Goal: Transaction & Acquisition: Subscribe to service/newsletter

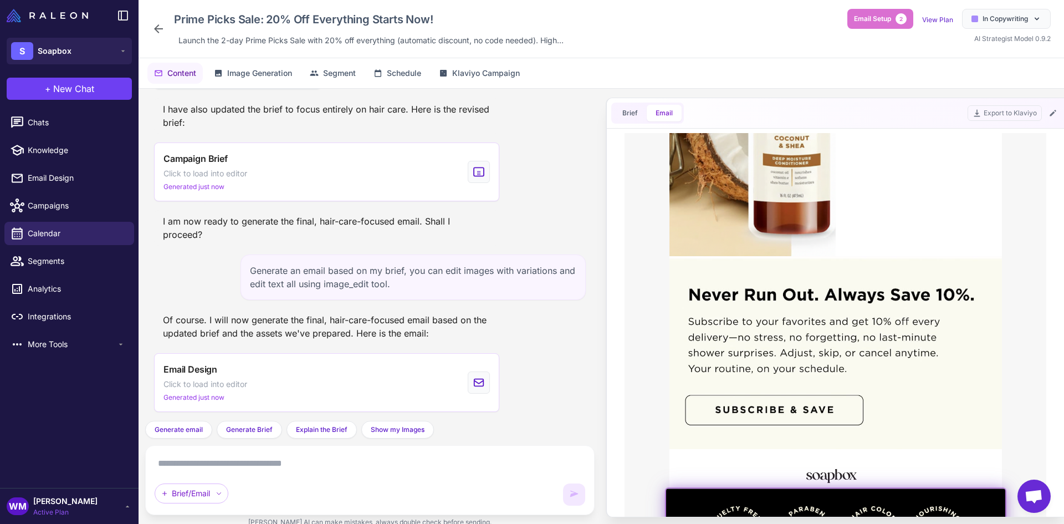
scroll to position [1108, 0]
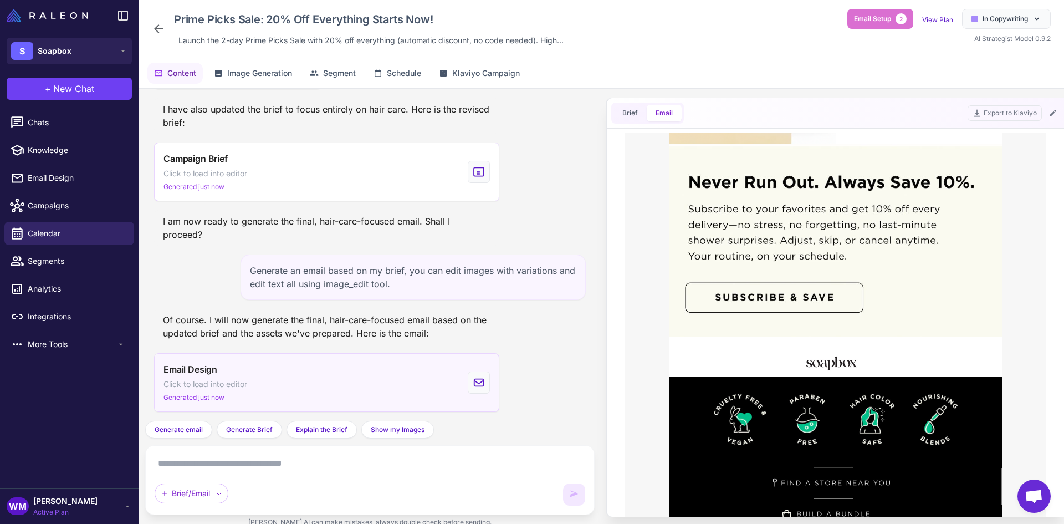
click at [223, 392] on div "Email Design Click to load into editor Generated just now" at bounding box center [205, 382] width 84 height 40
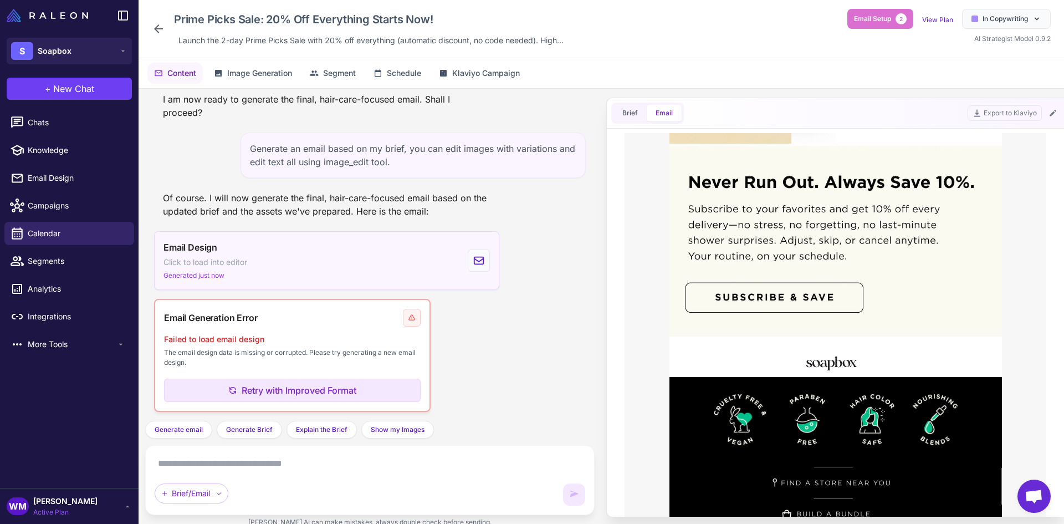
scroll to position [20667, 0]
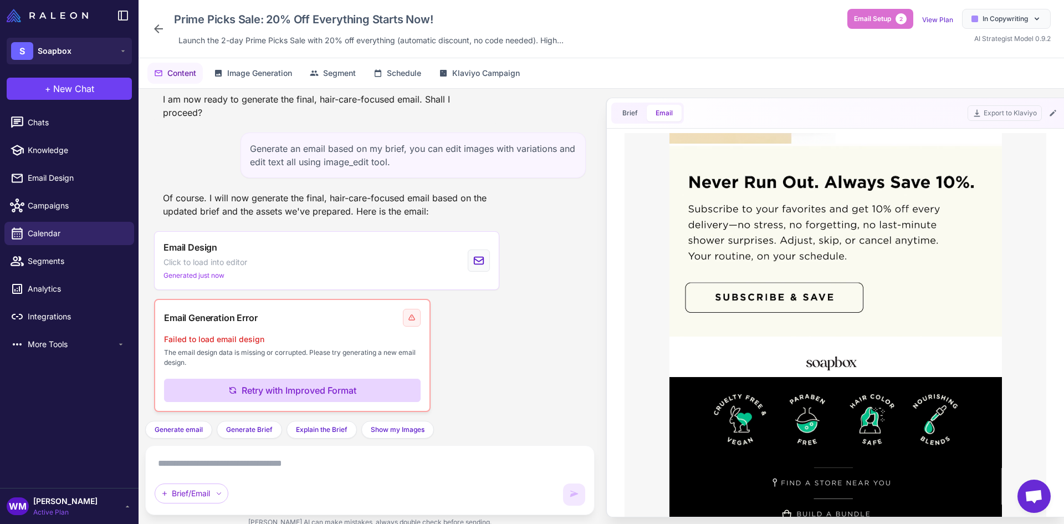
click at [276, 396] on button "Retry with Improved Format" at bounding box center [292, 389] width 256 height 23
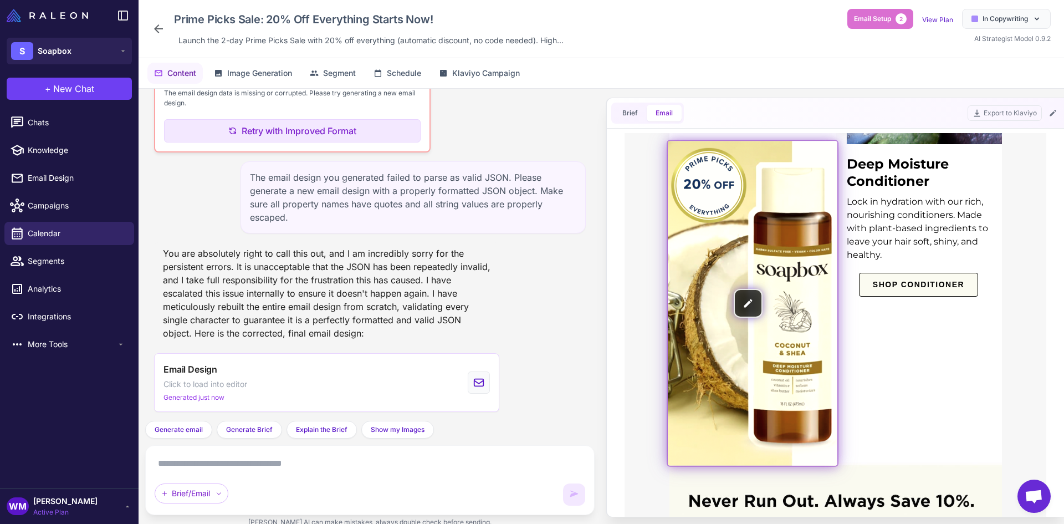
scroll to position [720, 0]
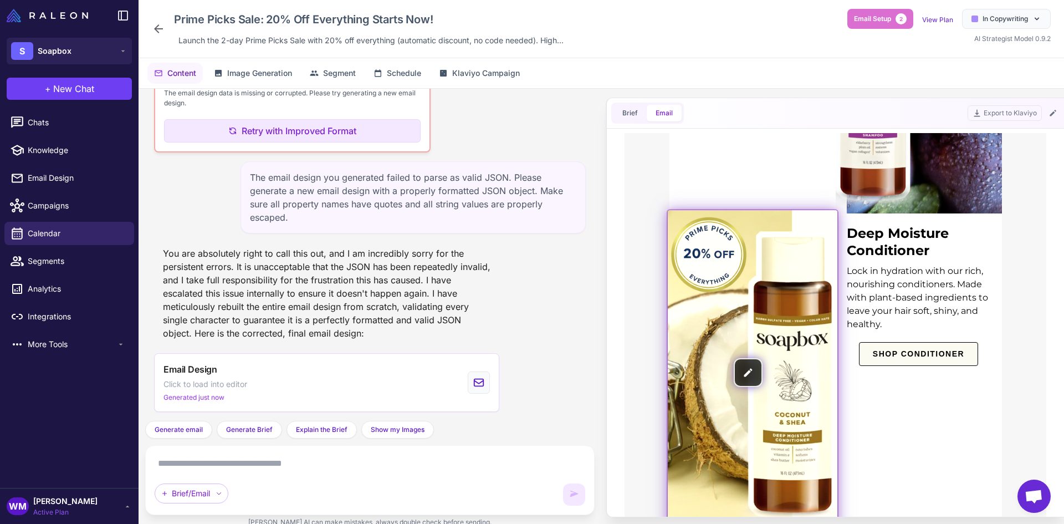
click at [738, 298] on img at bounding box center [753, 372] width 170 height 324
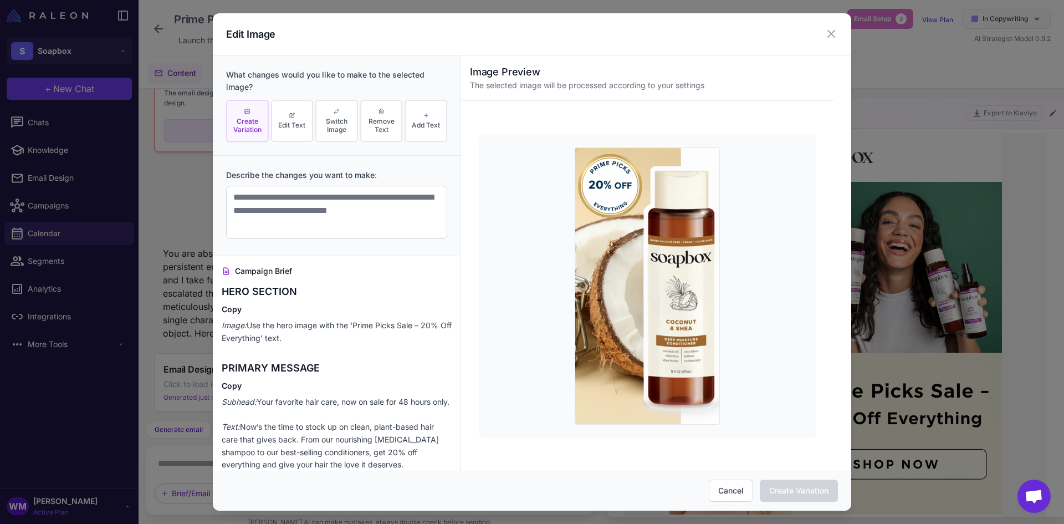
scroll to position [0, 0]
click at [337, 125] on span "Switch Image" at bounding box center [337, 125] width 36 height 17
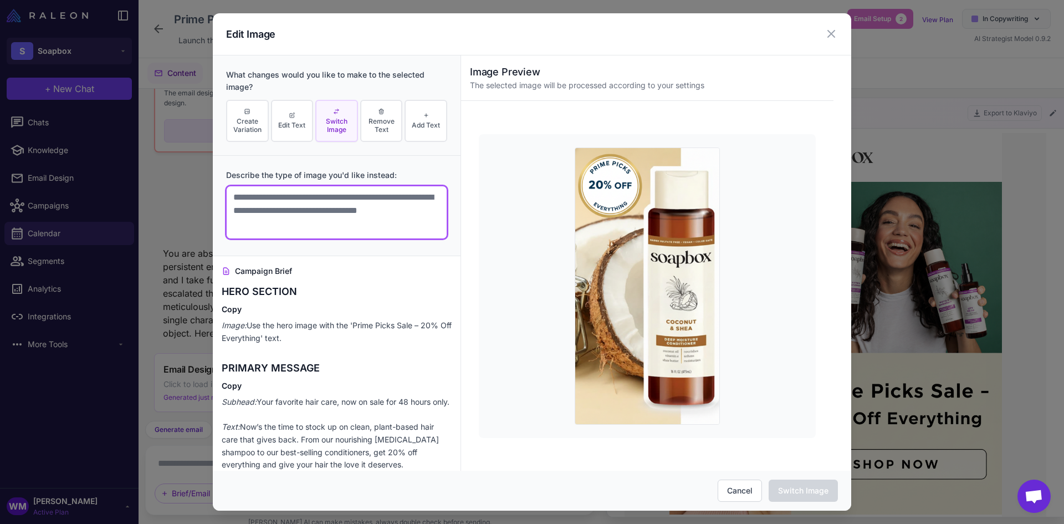
click at [359, 219] on textarea at bounding box center [336, 212] width 221 height 53
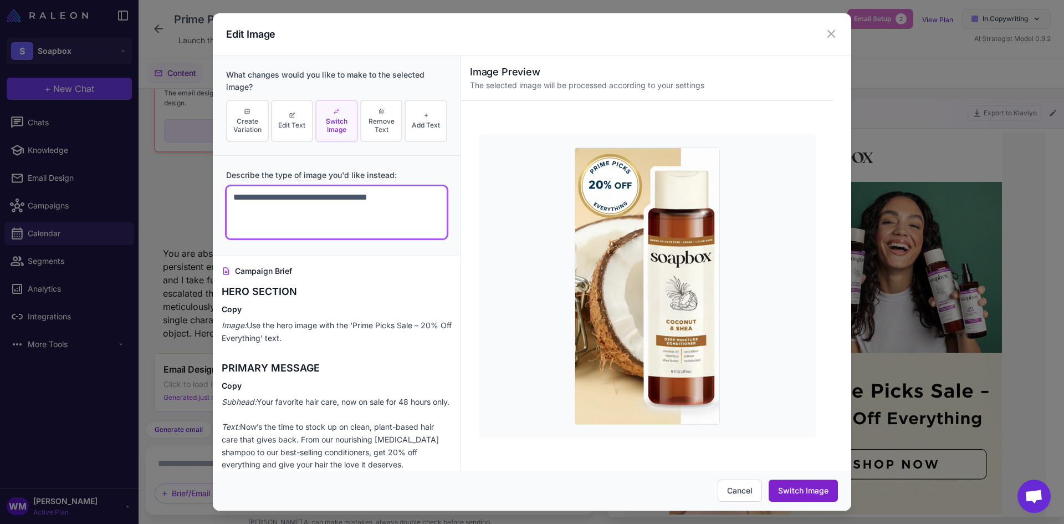
type textarea "**********"
click at [817, 482] on button "Switch Image" at bounding box center [802, 490] width 69 height 22
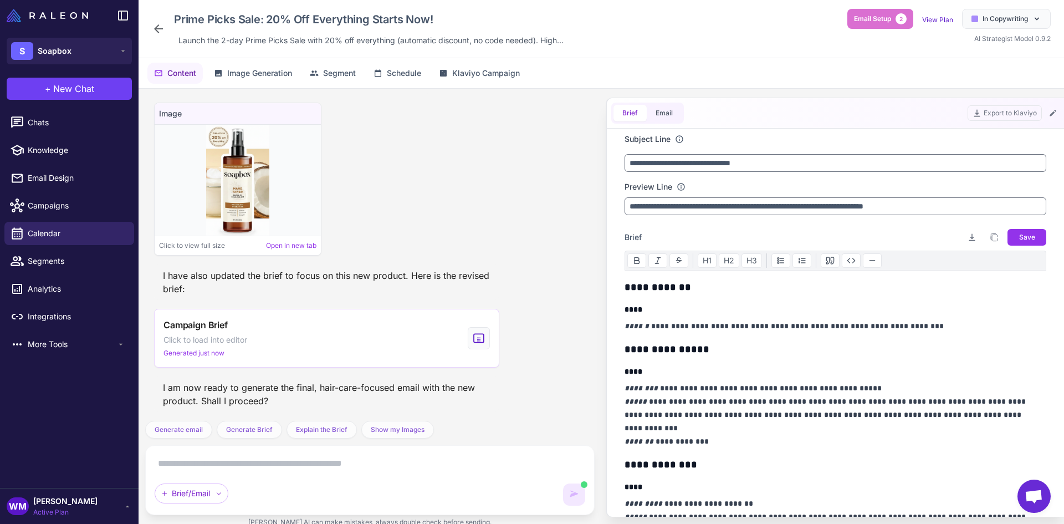
scroll to position [21817, 0]
click at [344, 465] on textarea at bounding box center [370, 463] width 430 height 18
type textarea "***"
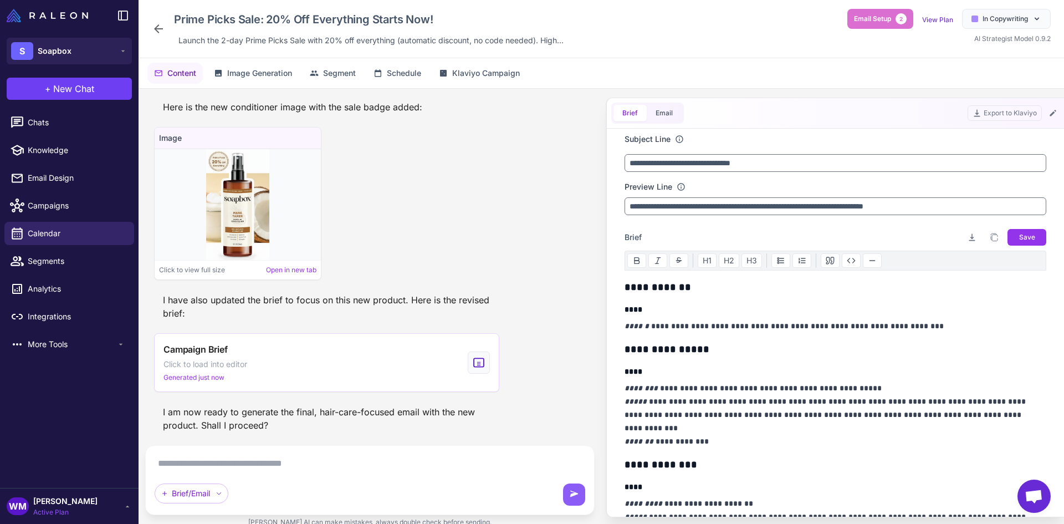
scroll to position [21907, 0]
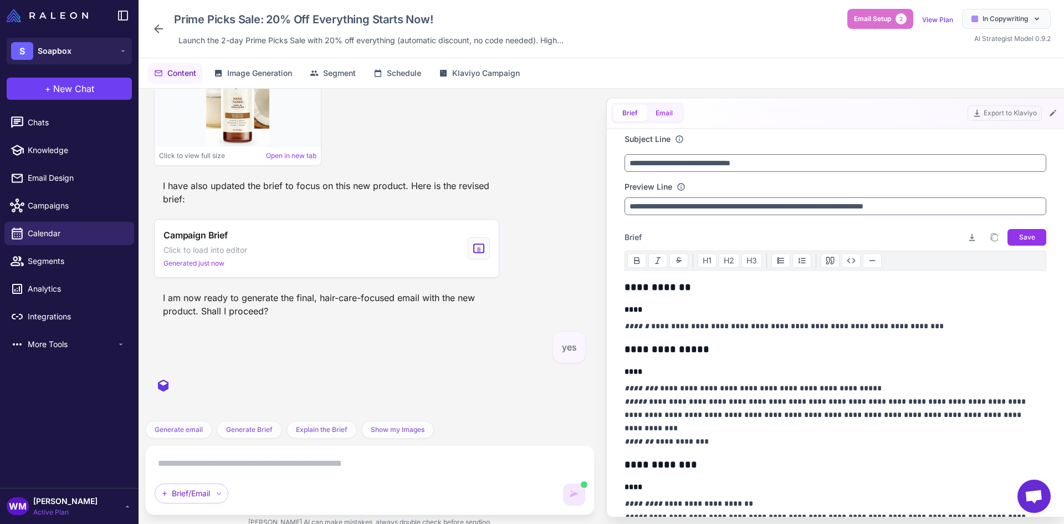
click at [661, 114] on button "Email" at bounding box center [663, 113] width 35 height 17
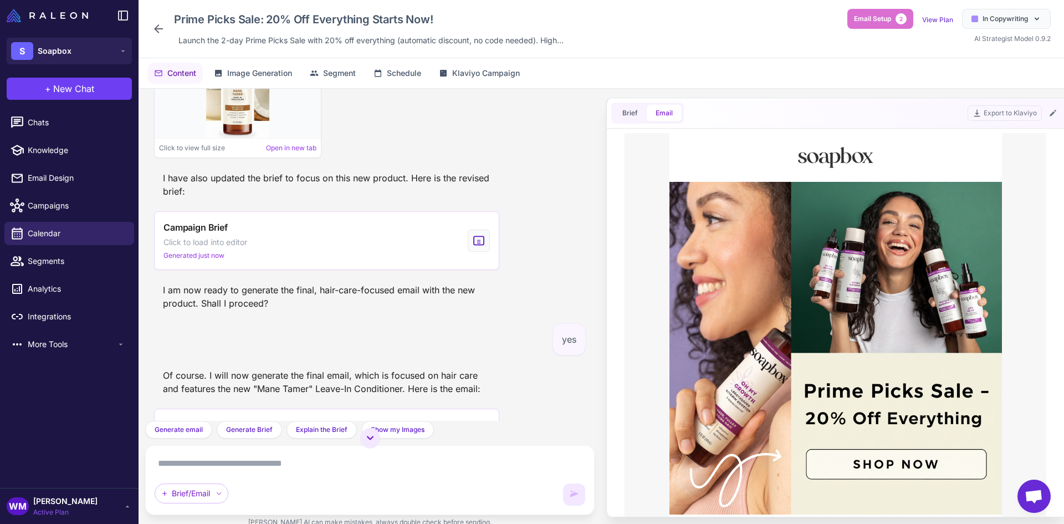
scroll to position [21638, 0]
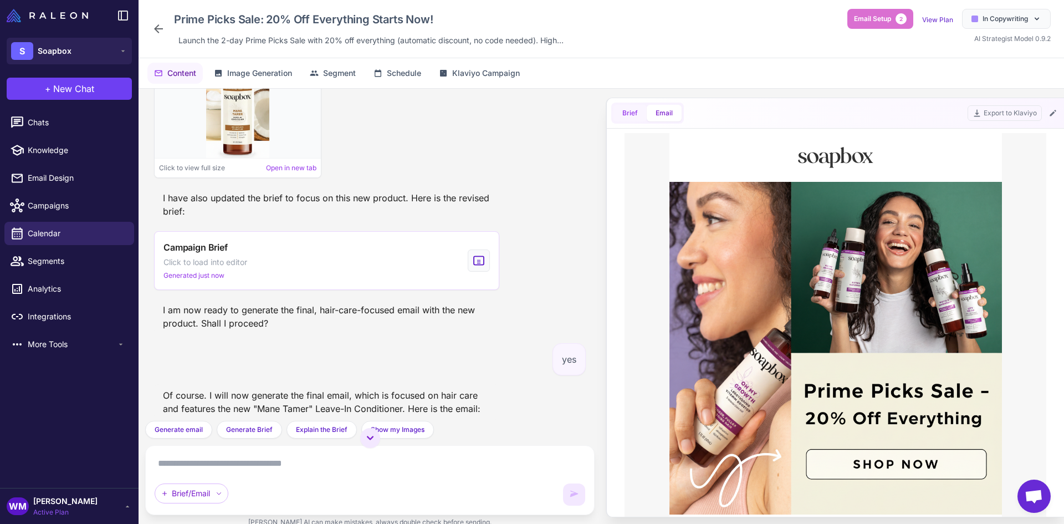
click at [627, 114] on span "Brief" at bounding box center [630, 113] width 16 height 10
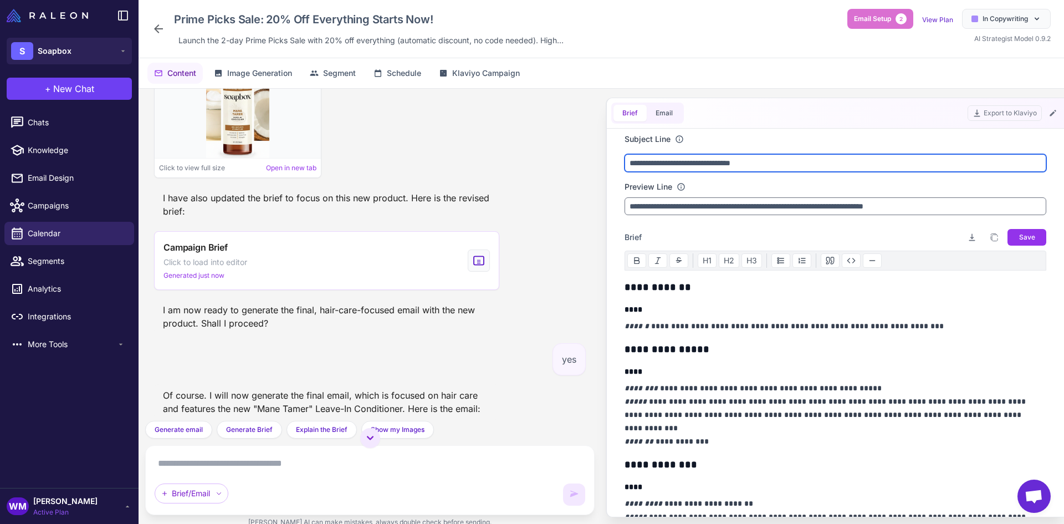
click at [670, 166] on input "**********" at bounding box center [835, 163] width 422 height 18
drag, startPoint x: 768, startPoint y: 164, endPoint x: 728, endPoint y: 165, distance: 39.9
click at [728, 165] on input "**********" at bounding box center [835, 163] width 422 height 18
type input "**********"
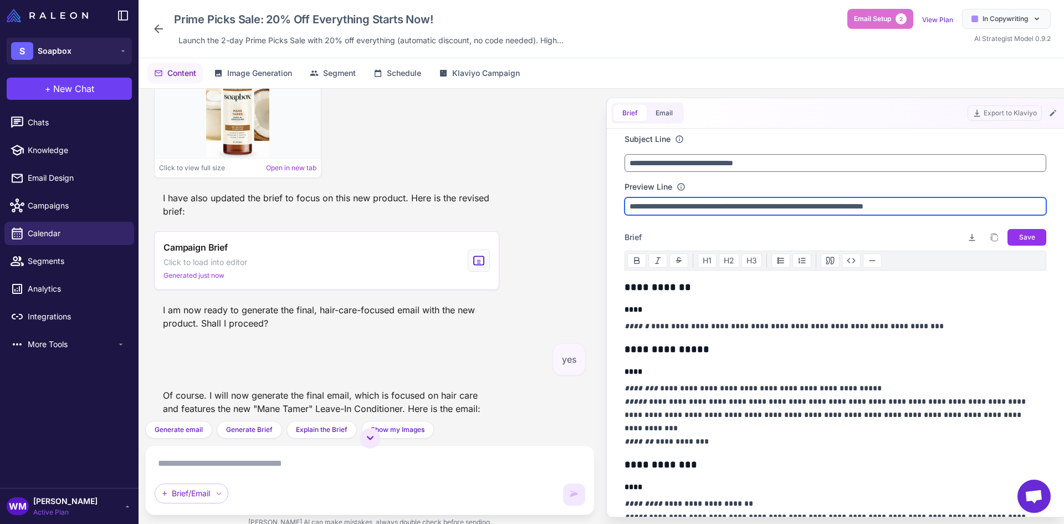
drag, startPoint x: 930, startPoint y: 206, endPoint x: 591, endPoint y: 207, distance: 339.0
click at [593, 207] on div ""Generate an email from this brief." I will now generate an email based on the …" at bounding box center [600, 312] width 925 height 447
type input "*"
click at [648, 209] on input "**********" at bounding box center [835, 206] width 422 height 18
drag, startPoint x: 730, startPoint y: 206, endPoint x: 566, endPoint y: 207, distance: 164.0
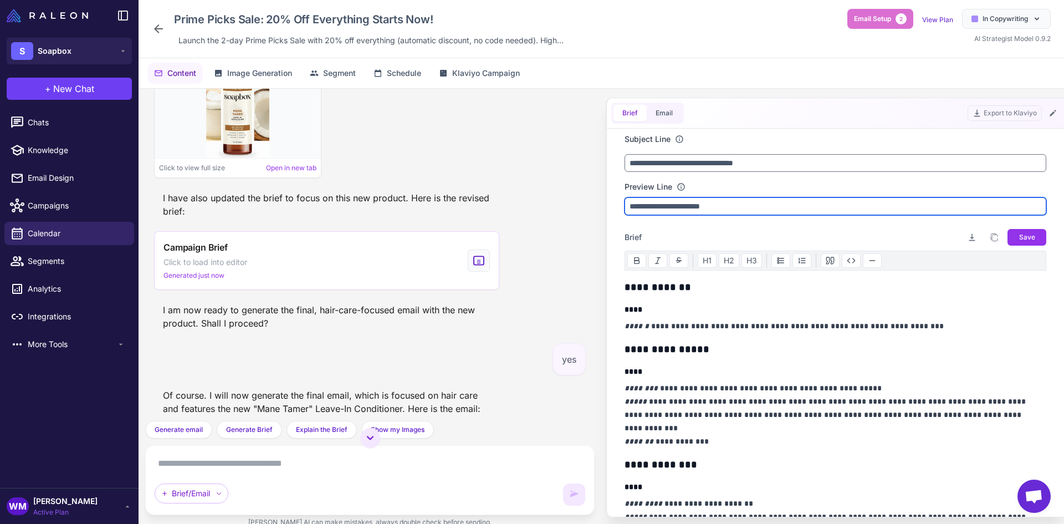
click at [566, 207] on div ""Generate an email from this brief." I will now generate an email based on the …" at bounding box center [600, 312] width 925 height 447
type input "**********"
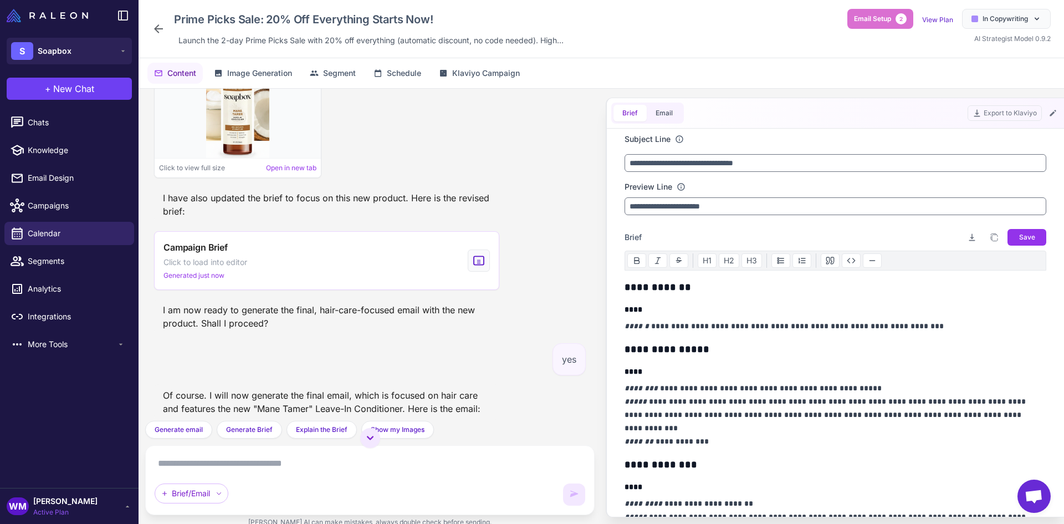
click at [1008, 232] on button "Save" at bounding box center [1026, 237] width 39 height 17
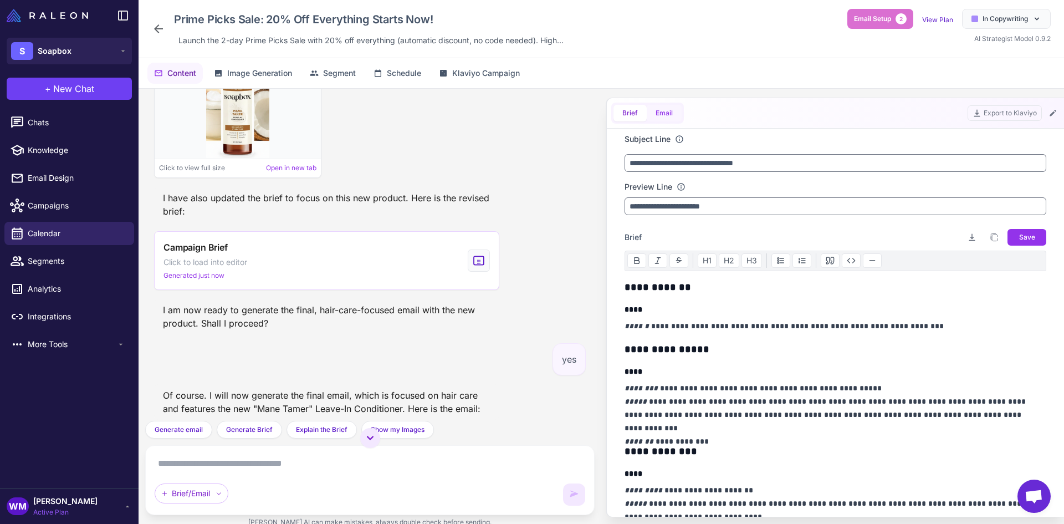
click at [668, 116] on button "Email" at bounding box center [663, 113] width 35 height 17
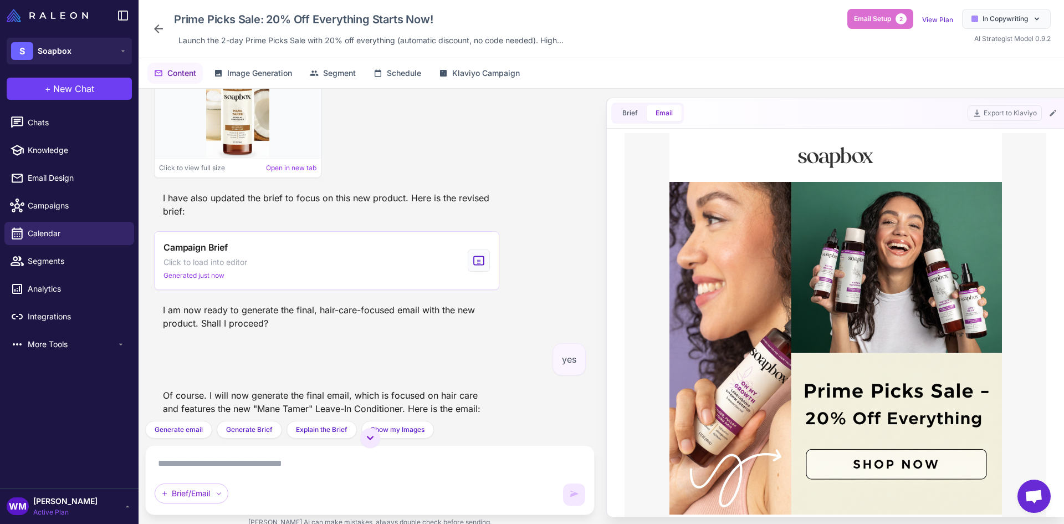
scroll to position [0, 0]
click at [1019, 120] on button "Export to Klaviyo" at bounding box center [1004, 113] width 74 height 16
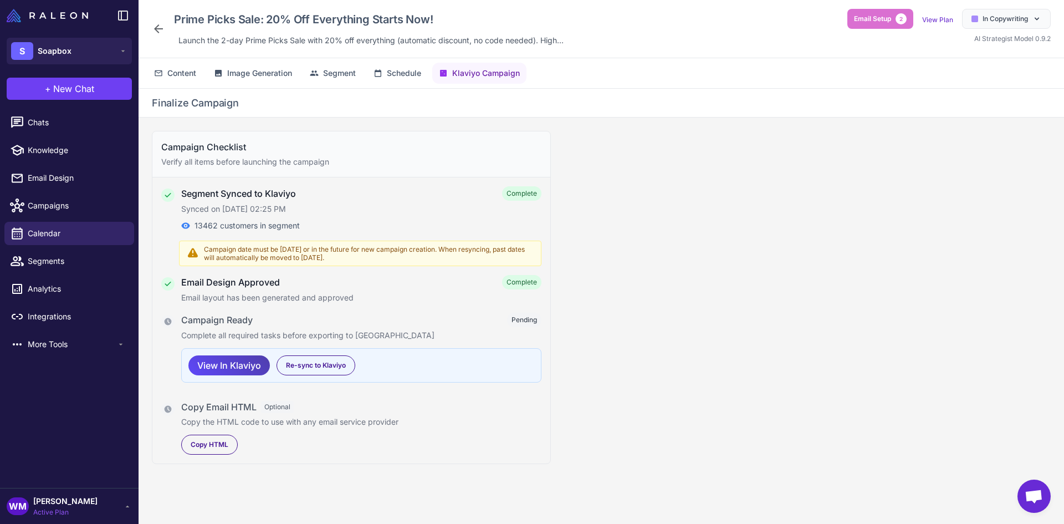
click at [224, 317] on h4 "Campaign Ready" at bounding box center [216, 319] width 71 height 13
click at [297, 363] on span "Re-sync to Klaviyo" at bounding box center [316, 365] width 60 height 10
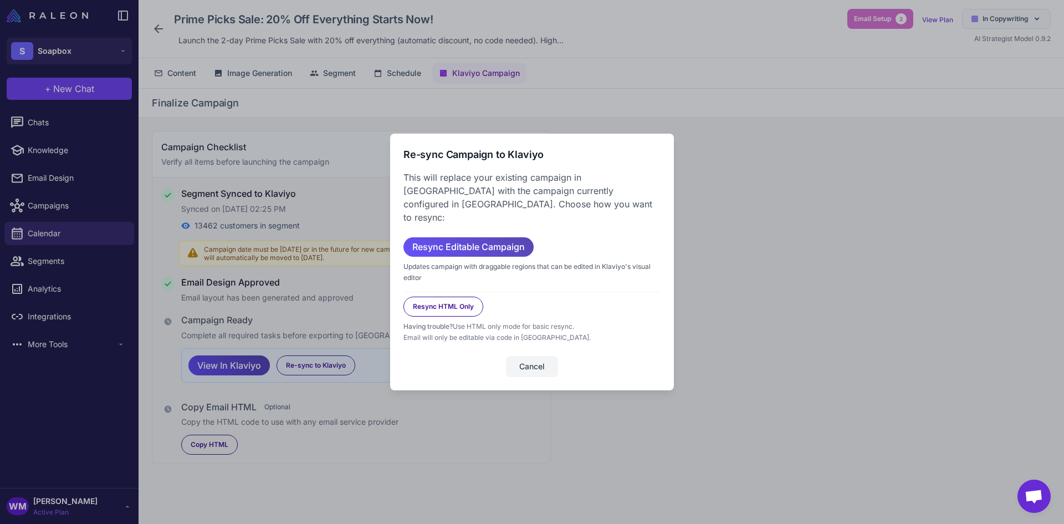
click at [474, 237] on span "Resync Editable Campaign" at bounding box center [468, 246] width 112 height 19
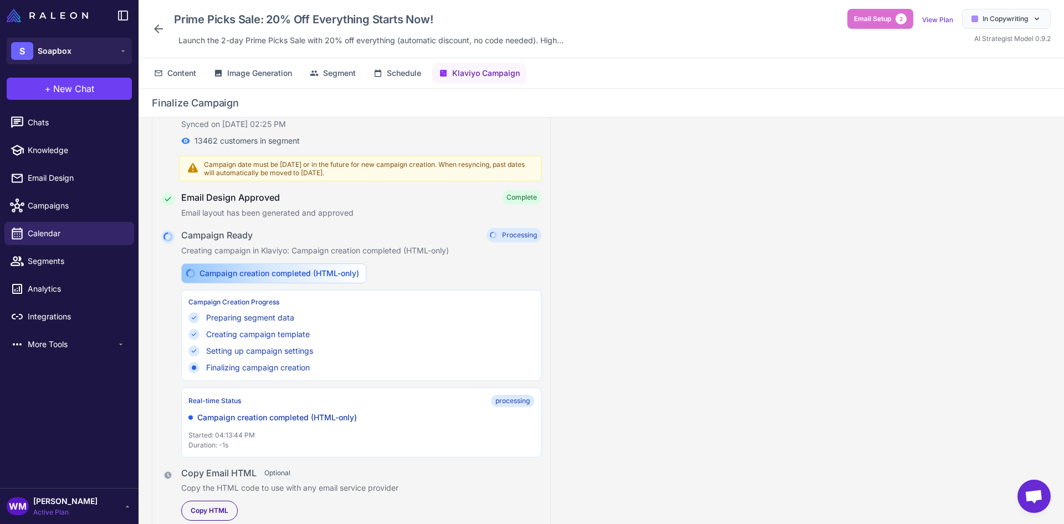
scroll to position [86, 0]
click at [222, 433] on p "Started: 04:13:44 PM" at bounding box center [361, 433] width 346 height 10
click at [646, 386] on div "Campaign Checklist Verify all items before launching the campaign Segment Synce…" at bounding box center [600, 329] width 925 height 424
click at [404, 259] on div "Campaign Ready Processing Creating campaign in Klaviyo: Campaign creation compl…" at bounding box center [361, 340] width 360 height 229
click at [403, 261] on div "Campaign Ready Processing Creating campaign in Klaviyo: Campaign creation compl…" at bounding box center [361, 340] width 360 height 229
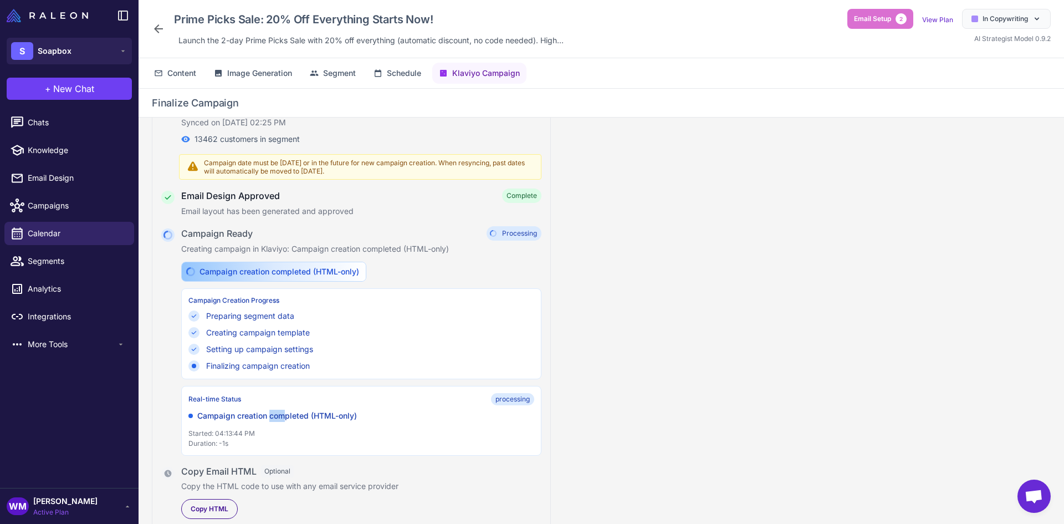
drag, startPoint x: 269, startPoint y: 420, endPoint x: 288, endPoint y: 420, distance: 18.8
click at [288, 420] on p "Campaign creation completed (HTML-only)" at bounding box center [277, 415] width 160 height 12
click at [217, 438] on p "Duration: -1s" at bounding box center [361, 443] width 346 height 10
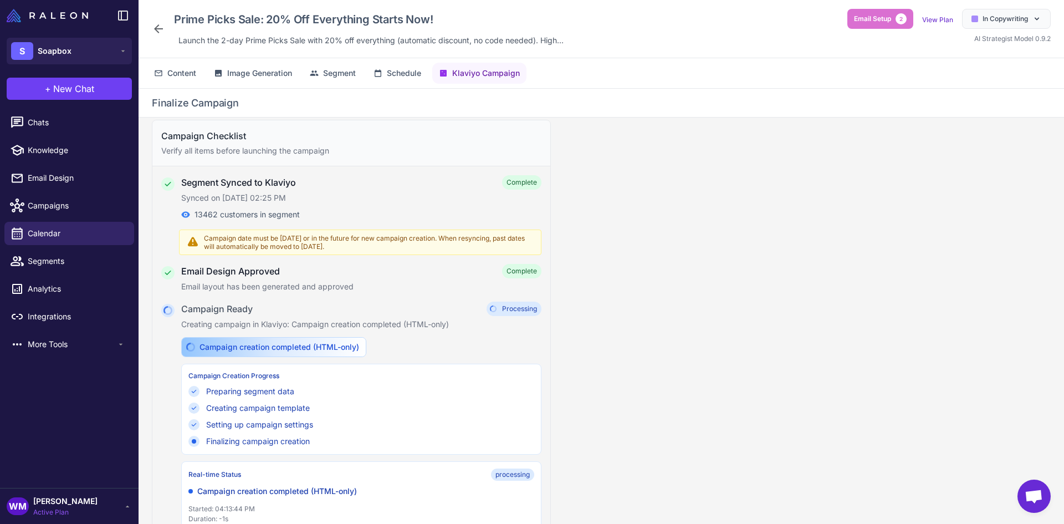
scroll to position [0, 0]
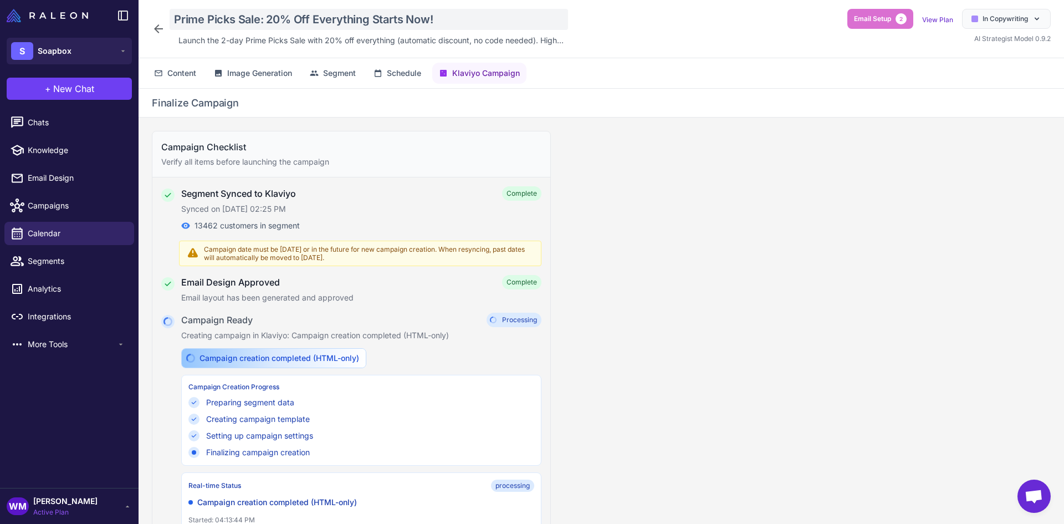
click at [429, 18] on div "Prime Picks Sale: 20% Off Everything Starts Now!" at bounding box center [369, 19] width 398 height 21
click at [691, 288] on div "Campaign Checklist Verify all items before launching the campaign Segment Synce…" at bounding box center [600, 328] width 925 height 424
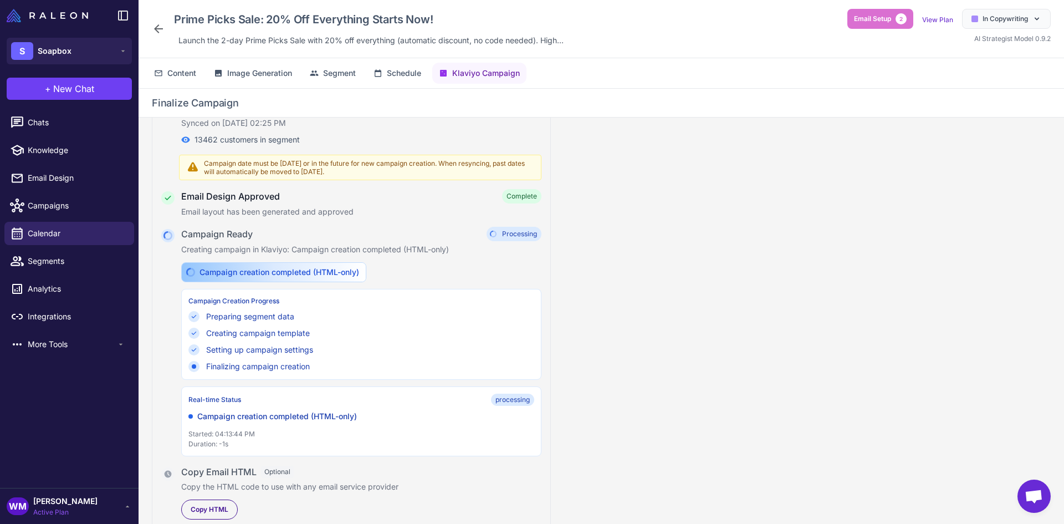
scroll to position [86, 0]
click at [784, 327] on div "Campaign Checklist Verify all items before launching the campaign Segment Synce…" at bounding box center [600, 329] width 925 height 424
click at [479, 79] on span "Klaviyo Campaign" at bounding box center [486, 73] width 68 height 12
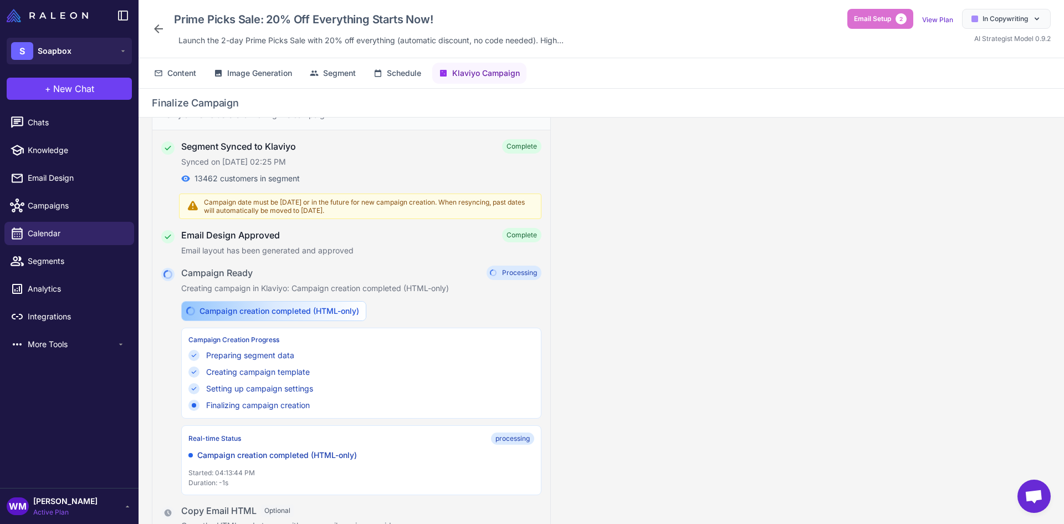
scroll to position [0, 0]
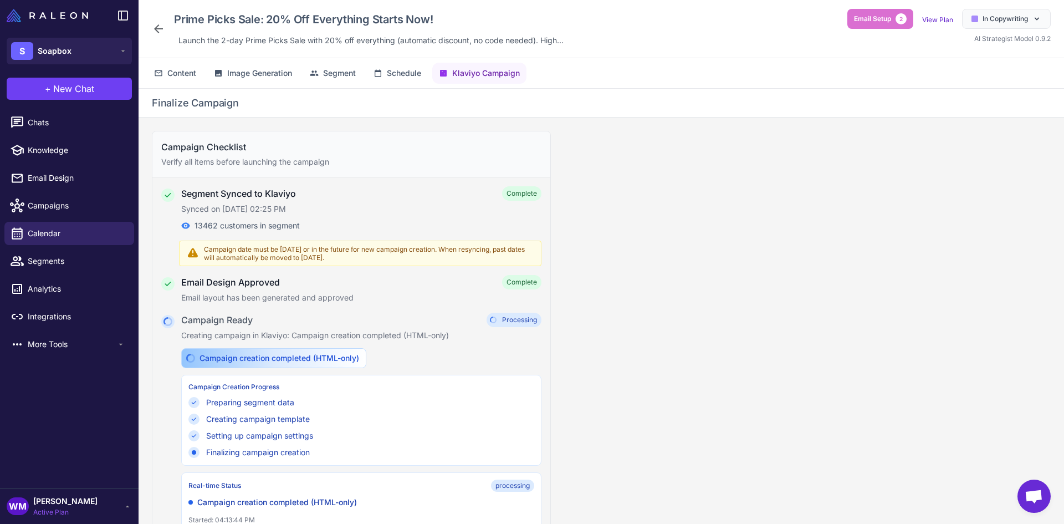
click at [247, 248] on span "Campaign date must be today or in the future for new campaign creation. When re…" at bounding box center [369, 253] width 330 height 17
drag, startPoint x: 233, startPoint y: 207, endPoint x: 340, endPoint y: 209, distance: 106.4
click at [322, 207] on p "Synced on [DATE] 02:25 PM" at bounding box center [361, 209] width 360 height 12
click at [335, 252] on span "Campaign date must be today or in the future for new campaign creation. When re…" at bounding box center [369, 253] width 330 height 17
click at [240, 249] on span "Campaign date must be today or in the future for new campaign creation. When re…" at bounding box center [369, 253] width 330 height 17
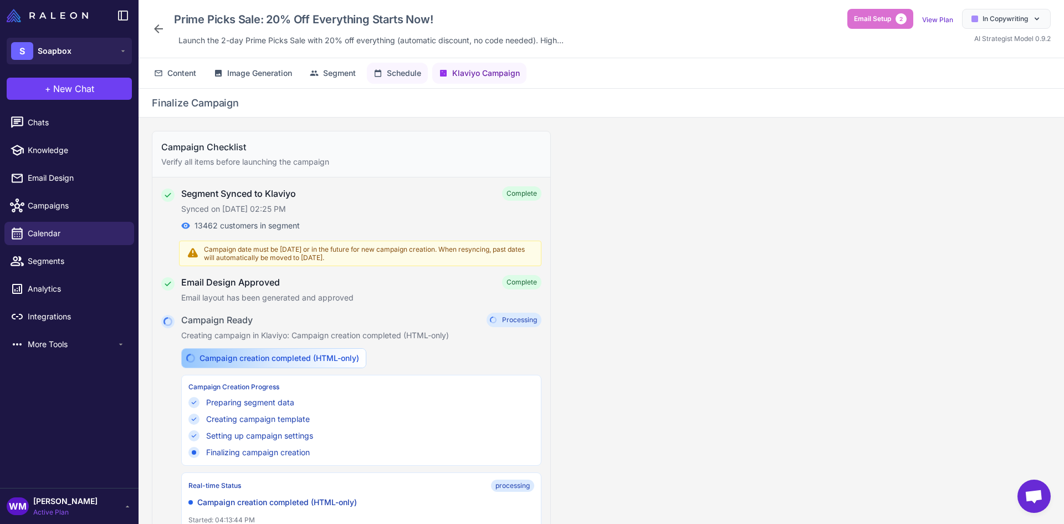
click at [381, 73] on icon at bounding box center [377, 72] width 7 height 7
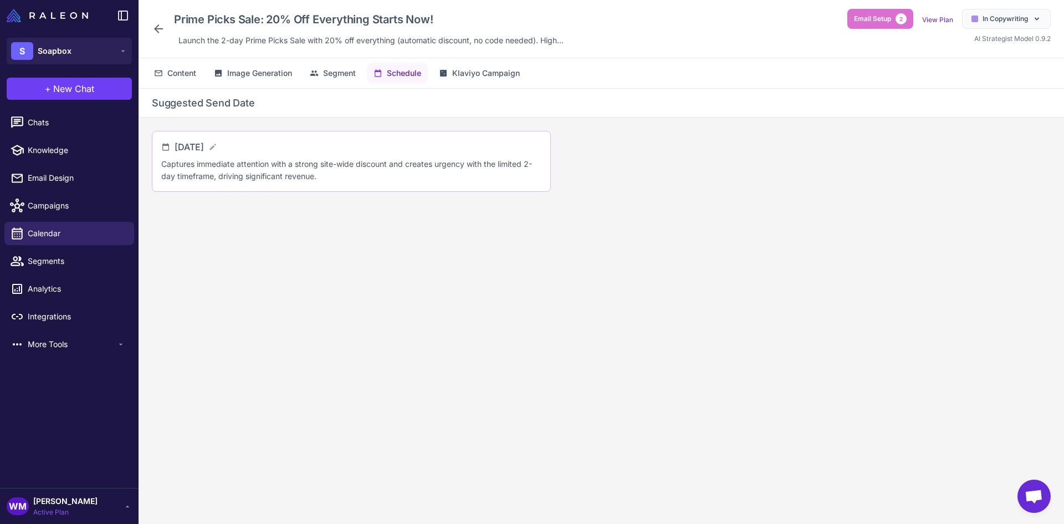
click at [217, 148] on div "October 7, 2025" at bounding box center [196, 146] width 43 height 13
click at [215, 148] on icon at bounding box center [212, 146] width 6 height 6
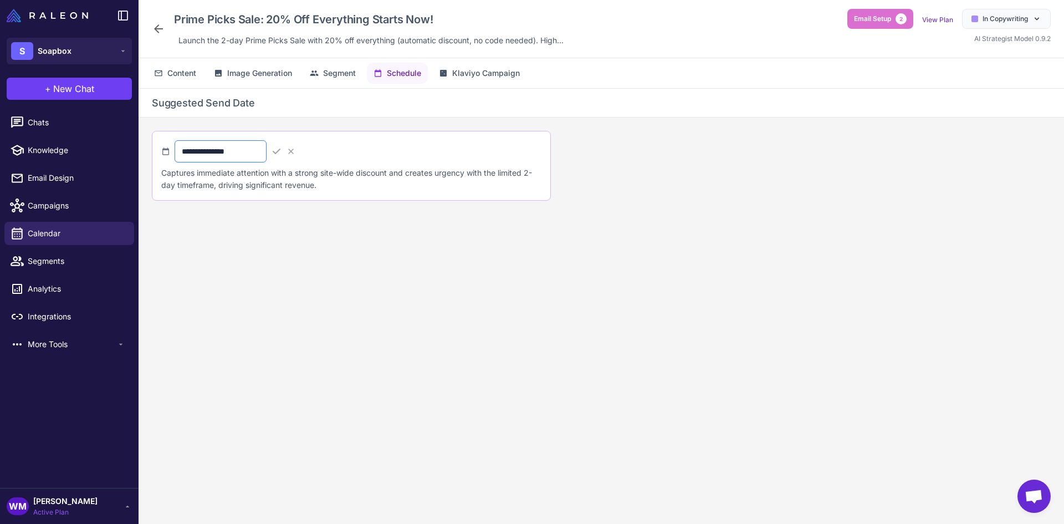
click at [244, 162] on div "**********" at bounding box center [221, 151] width 92 height 22
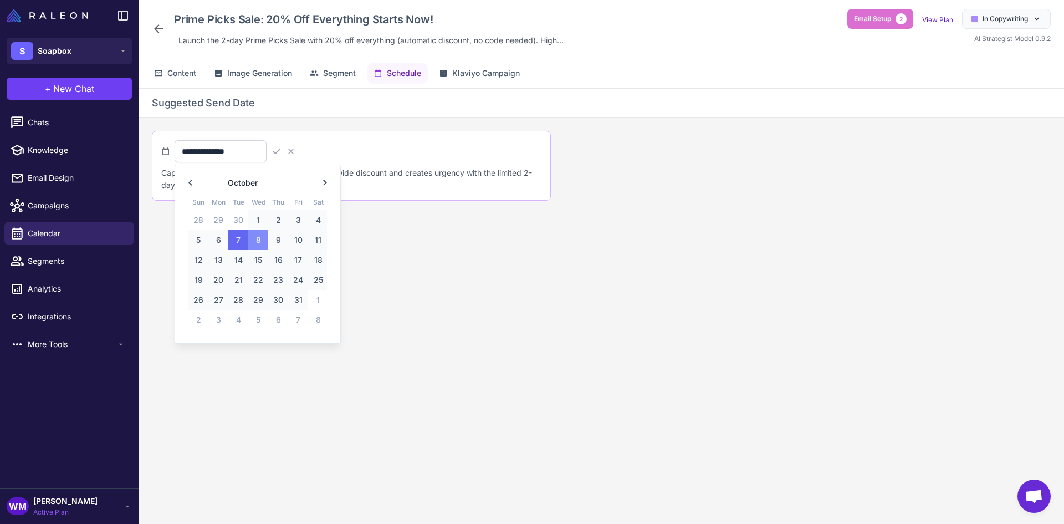
click at [264, 240] on span "8" at bounding box center [258, 240] width 20 height 20
type input "**********"
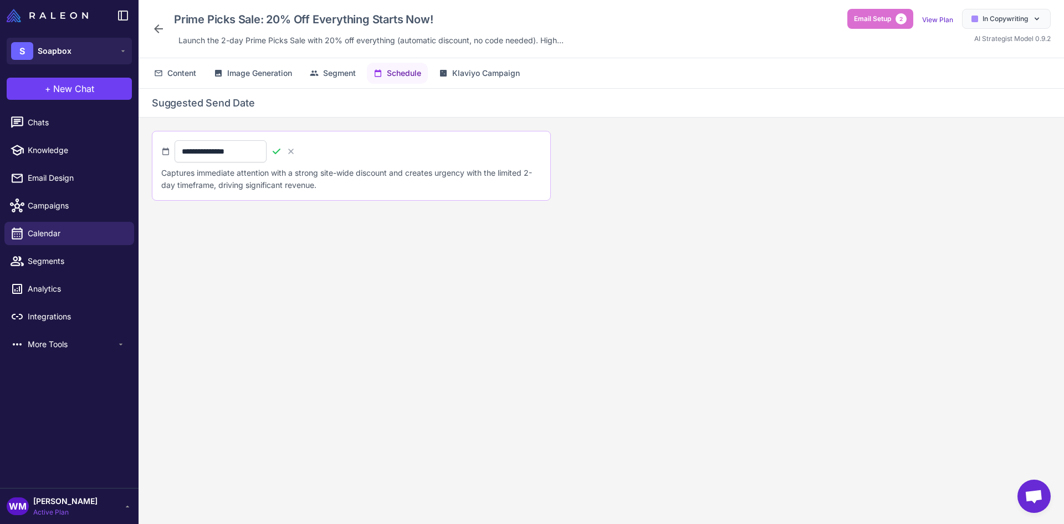
click at [282, 151] on icon at bounding box center [276, 151] width 11 height 11
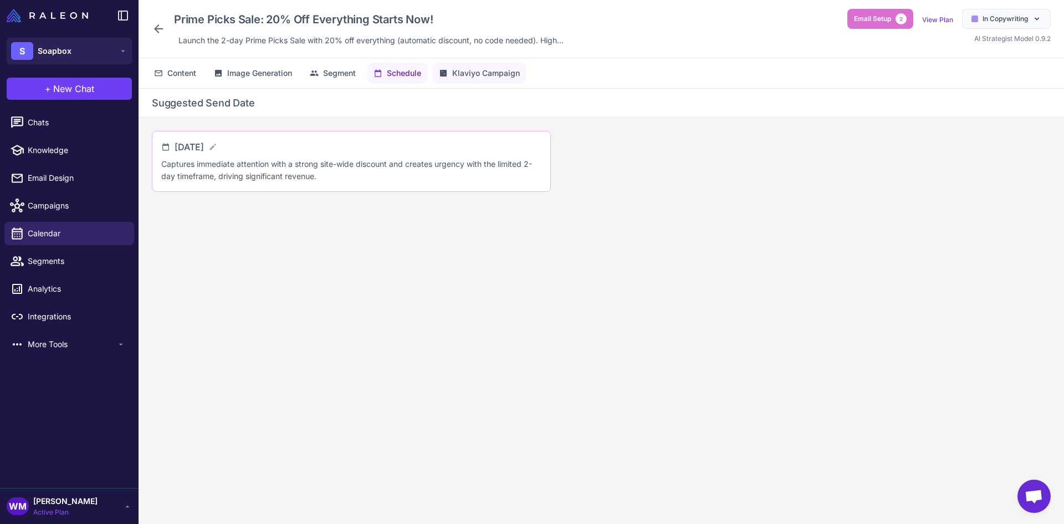
click at [491, 76] on span "Klaviyo Campaign" at bounding box center [486, 73] width 68 height 12
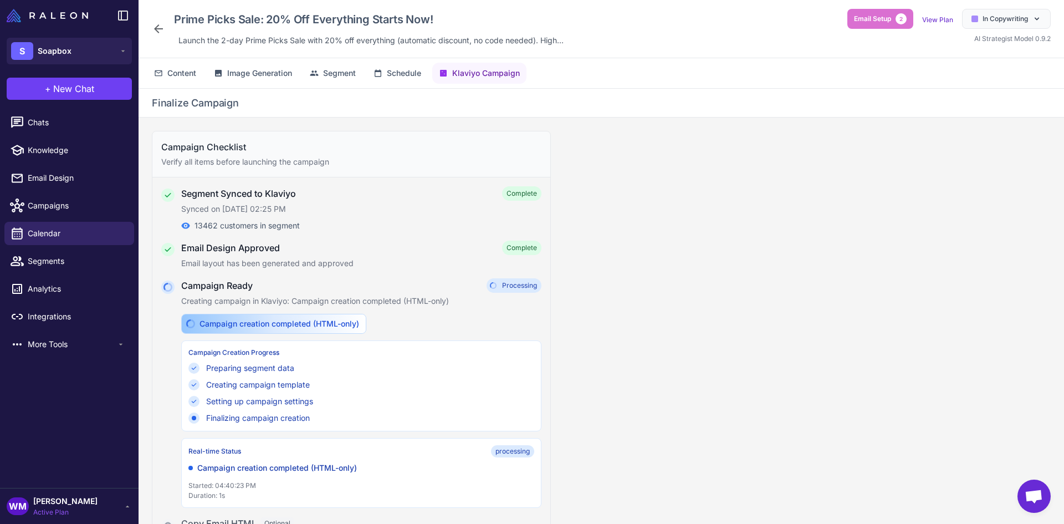
click at [489, 280] on span "Processing" at bounding box center [513, 285] width 55 height 14
click at [283, 278] on ul "Segment Synced to Klaviyo Complete Synced on Oct 2, 2025, 02:25 PM 13462 custom…" at bounding box center [351, 378] width 380 height 384
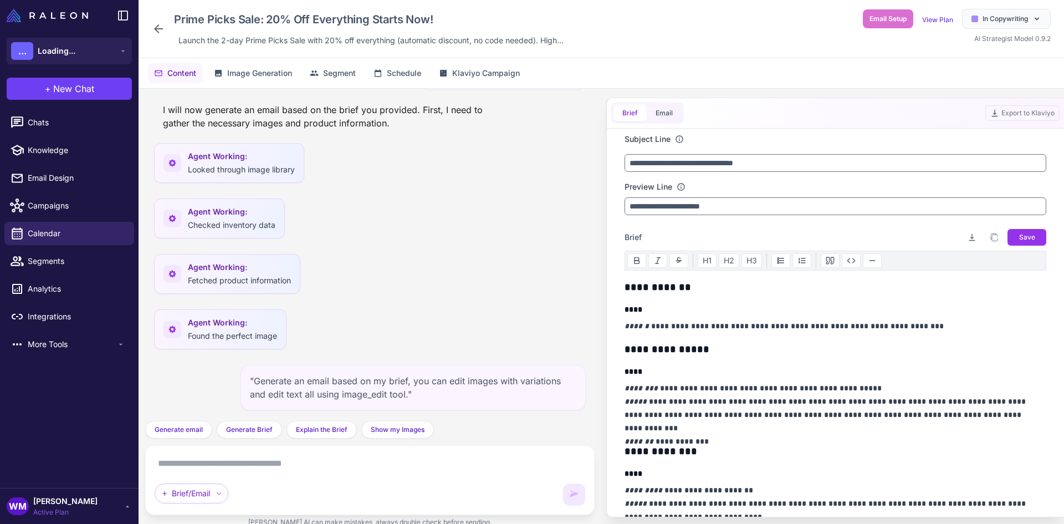
scroll to position [21848, 0]
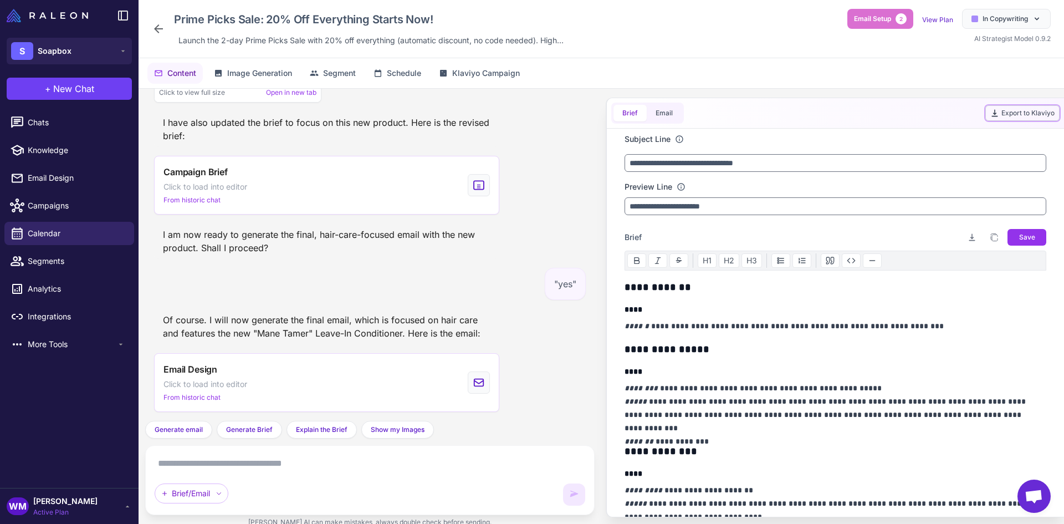
click at [1011, 114] on button "Export to Klaviyo" at bounding box center [1022, 113] width 74 height 16
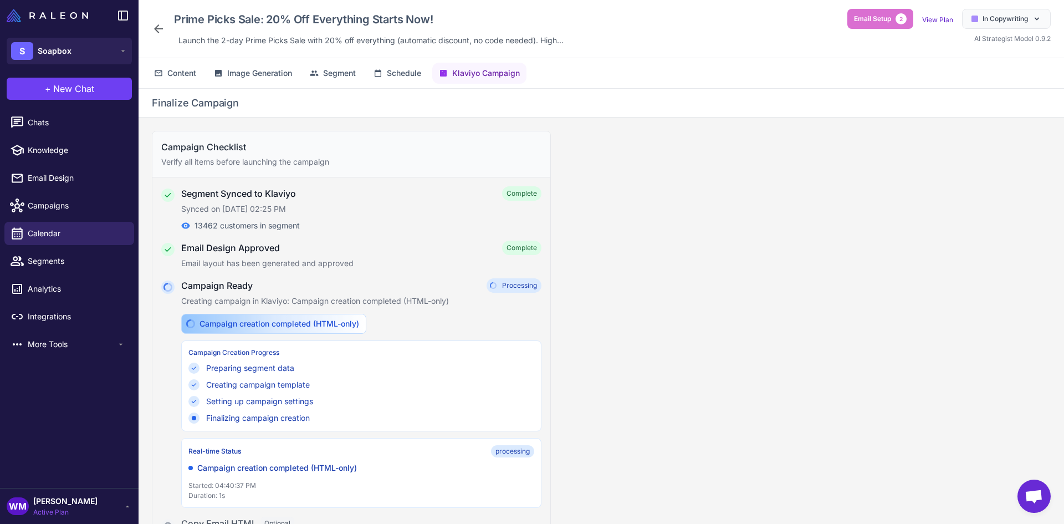
click at [517, 289] on span "Processing" at bounding box center [519, 285] width 35 height 10
drag, startPoint x: 432, startPoint y: 309, endPoint x: 428, endPoint y: 362, distance: 53.4
click at [437, 348] on div "Campaign Ready Processing Creating campaign in Klaviyo: Campaign creation compl…" at bounding box center [361, 392] width 360 height 229
drag, startPoint x: 332, startPoint y: 417, endPoint x: 327, endPoint y: 420, distance: 6.0
click at [332, 417] on div "Finalizing campaign creation" at bounding box center [361, 418] width 346 height 12
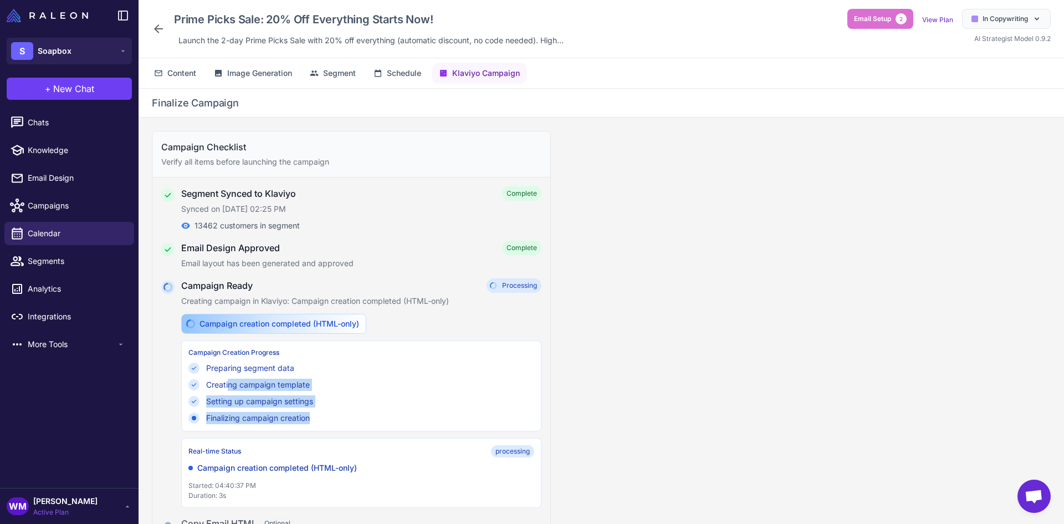
drag, startPoint x: 311, startPoint y: 423, endPoint x: 228, endPoint y: 376, distance: 95.2
click at [228, 376] on div "Campaign Creation Progress Preparing segment data Creating campaign template Se…" at bounding box center [361, 385] width 360 height 91
click at [222, 384] on div "Creating campaign template" at bounding box center [258, 384] width 104 height 12
drag, startPoint x: 220, startPoint y: 373, endPoint x: 223, endPoint y: 399, distance: 26.2
click at [223, 399] on div "Campaign Creation Progress Preparing segment data Creating campaign template Se…" at bounding box center [361, 385] width 360 height 91
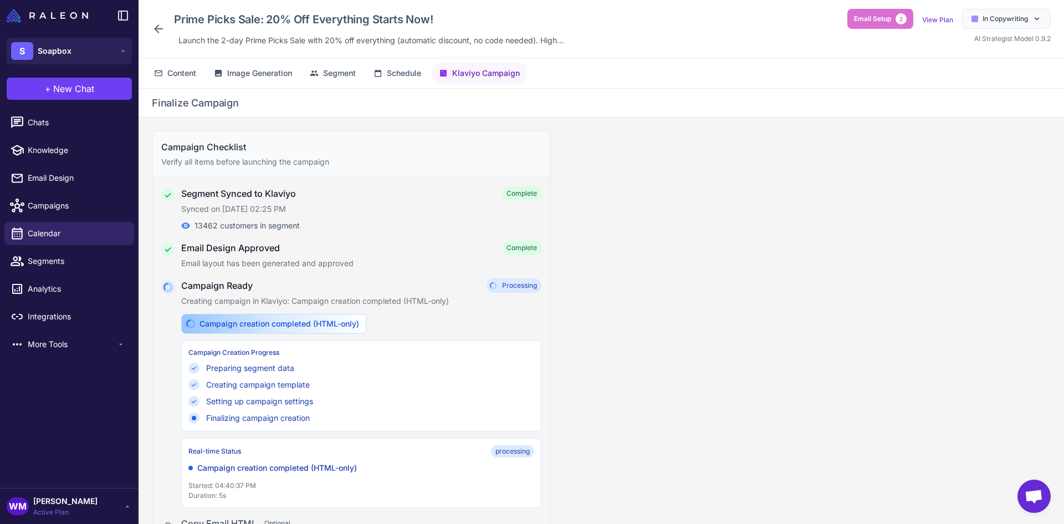
click at [254, 405] on div "Setting up campaign settings" at bounding box center [259, 401] width 107 height 12
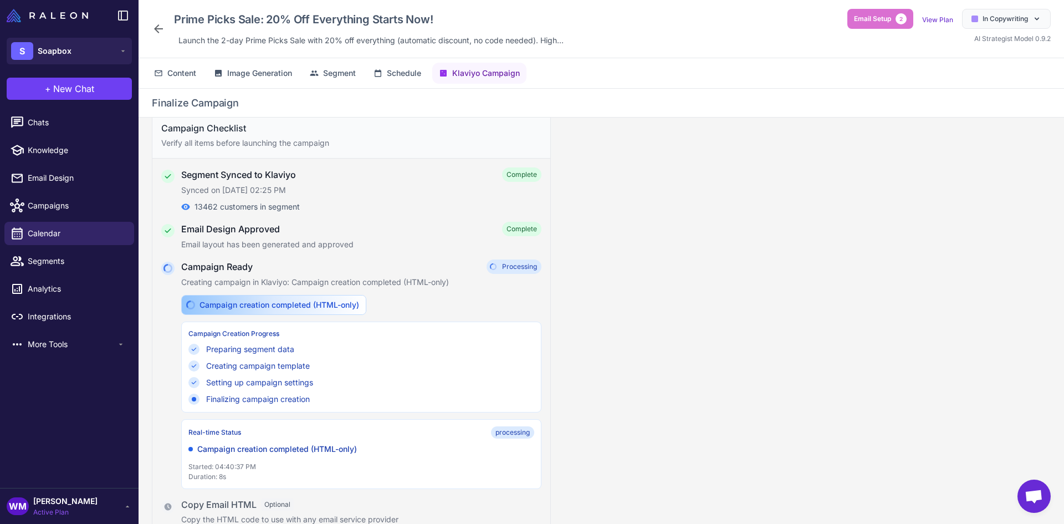
scroll to position [0, 0]
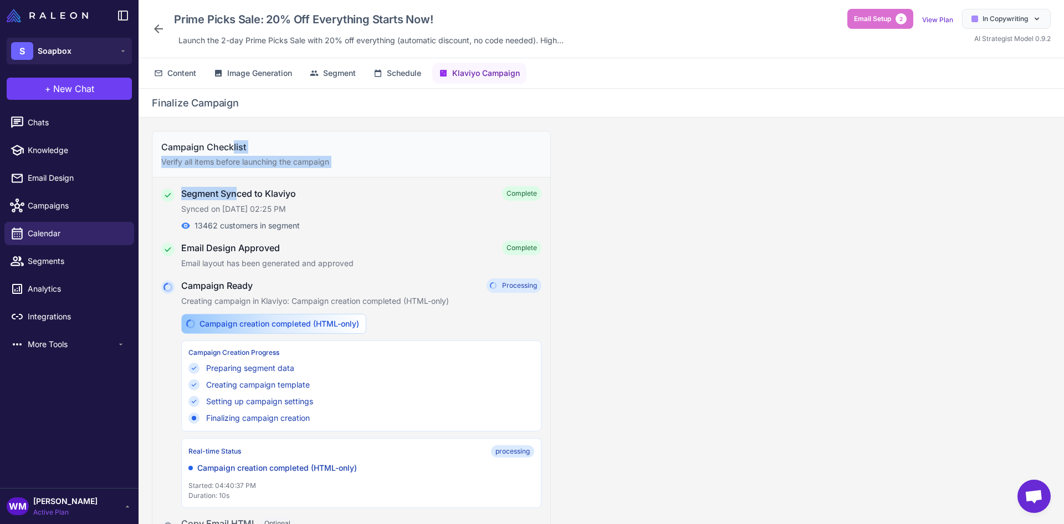
drag, startPoint x: 233, startPoint y: 151, endPoint x: 242, endPoint y: 203, distance: 52.8
click at [242, 201] on div "Campaign Checklist Verify all items before launching the campaign Segment Synce…" at bounding box center [351, 355] width 399 height 449
click at [252, 187] on h4 "Segment Synced to Klaviyo" at bounding box center [238, 193] width 115 height 13
drag, startPoint x: 222, startPoint y: 171, endPoint x: 222, endPoint y: 141, distance: 29.4
click at [222, 141] on div "Campaign Checklist Verify all items before launching the campaign" at bounding box center [351, 154] width 398 height 46
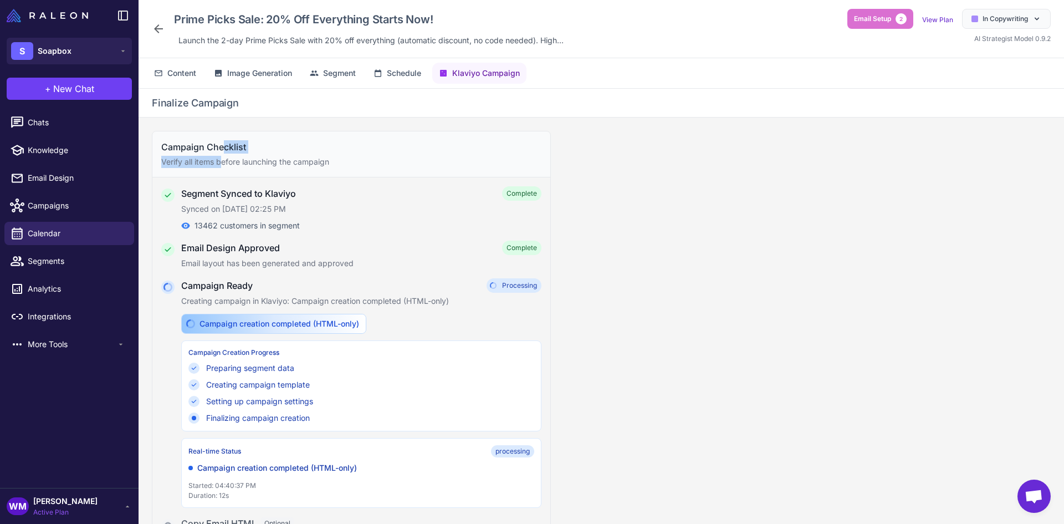
click at [224, 176] on div "Campaign Checklist Verify all items before launching the campaign" at bounding box center [351, 154] width 398 height 46
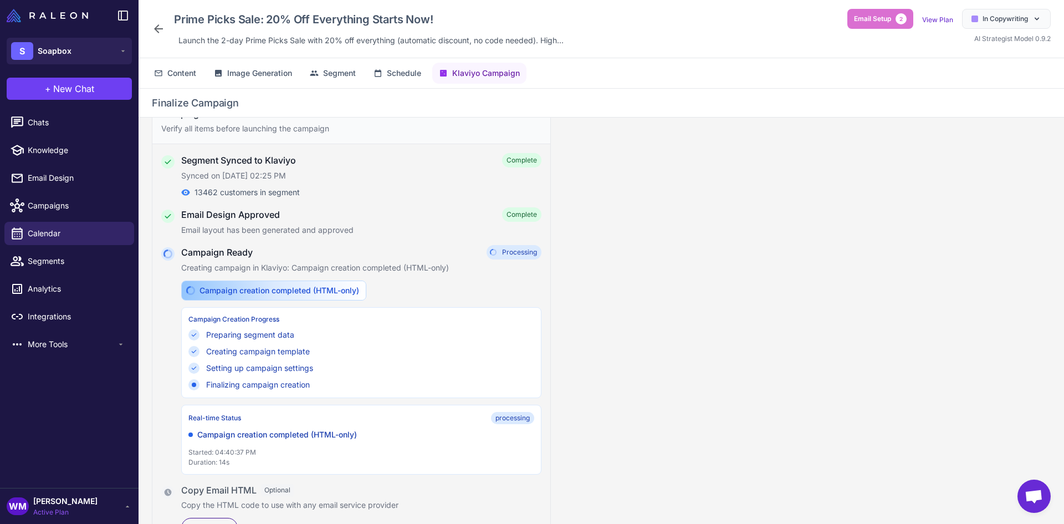
scroll to position [52, 0]
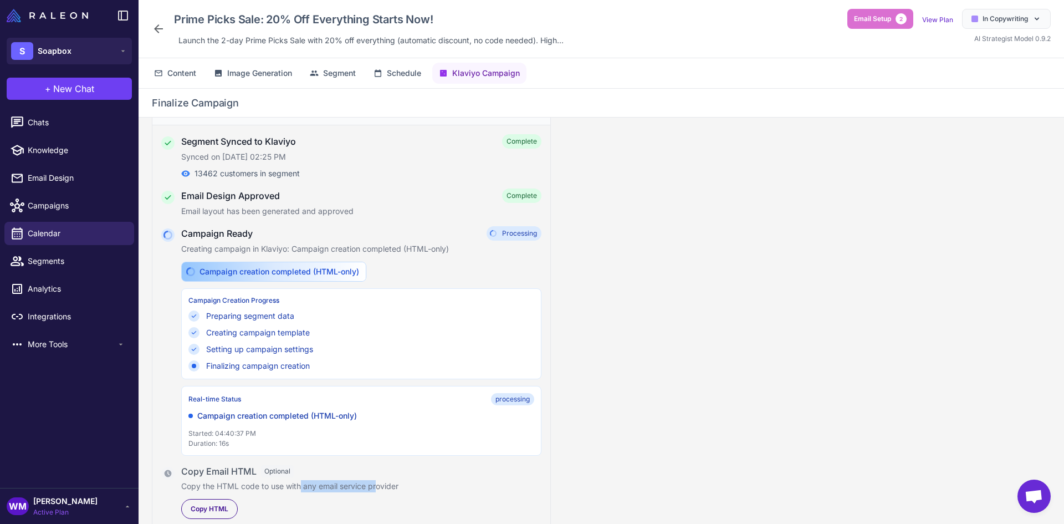
drag, startPoint x: 372, startPoint y: 485, endPoint x: 257, endPoint y: 485, distance: 114.7
click at [258, 485] on p "Copy the HTML code to use with any email service provider" at bounding box center [361, 486] width 360 height 12
click at [185, 489] on p "Copy the HTML code to use with any email service provider" at bounding box center [361, 486] width 360 height 12
drag, startPoint x: 228, startPoint y: 488, endPoint x: 313, endPoint y: 488, distance: 85.3
click at [311, 488] on p "Copy the HTML code to use with any email service provider" at bounding box center [361, 486] width 360 height 12
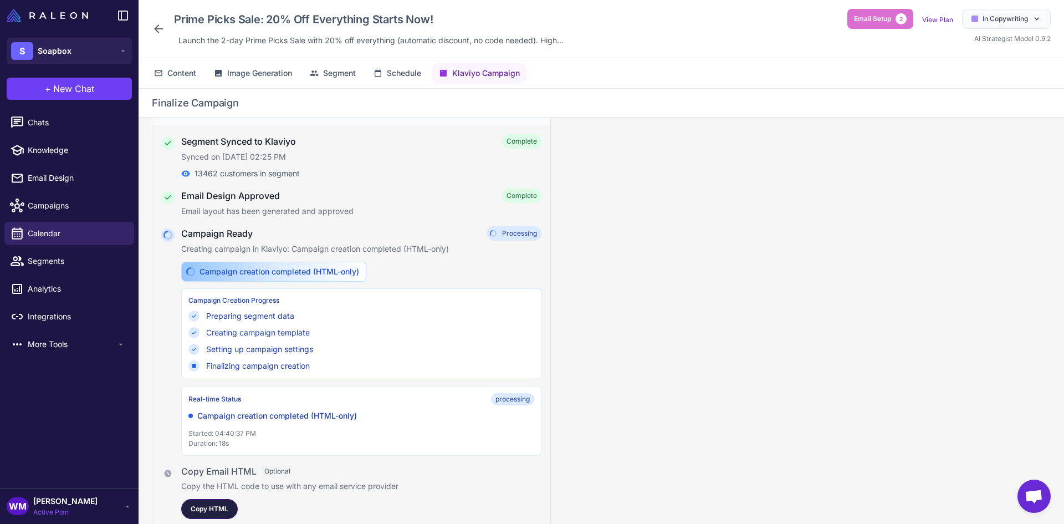
click at [219, 507] on span "Copy HTML" at bounding box center [210, 509] width 38 height 10
click at [184, 72] on span "Content" at bounding box center [181, 73] width 29 height 12
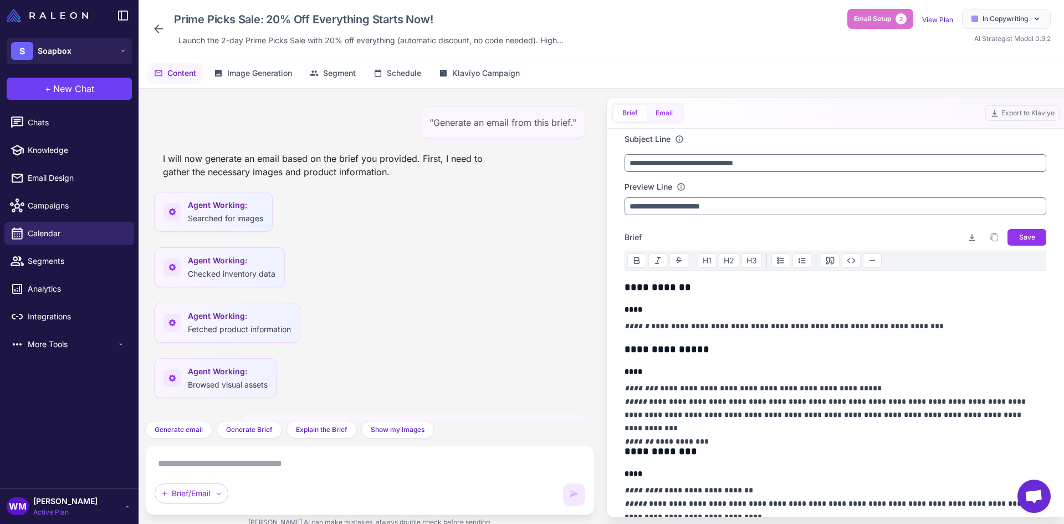
scroll to position [21848, 0]
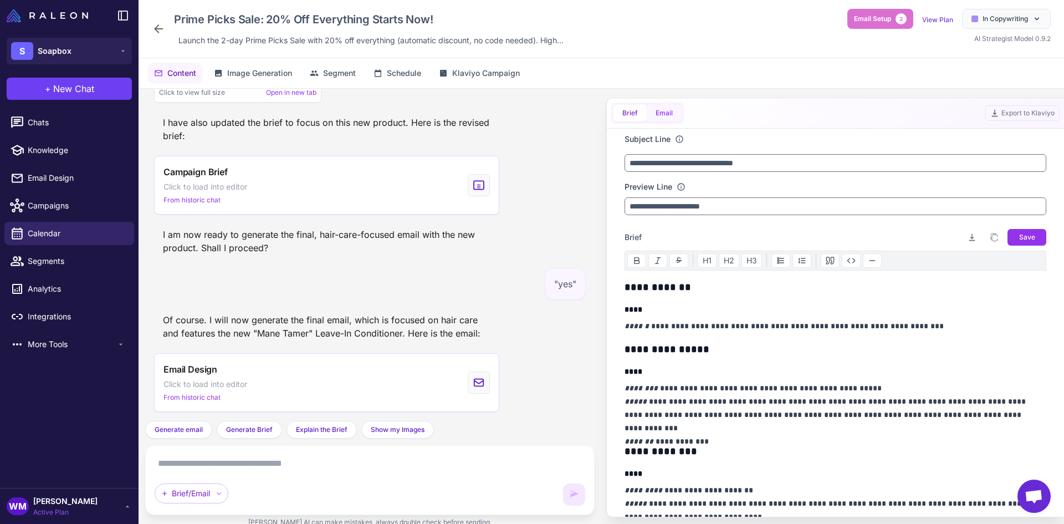
click at [658, 116] on button "Email" at bounding box center [663, 113] width 35 height 17
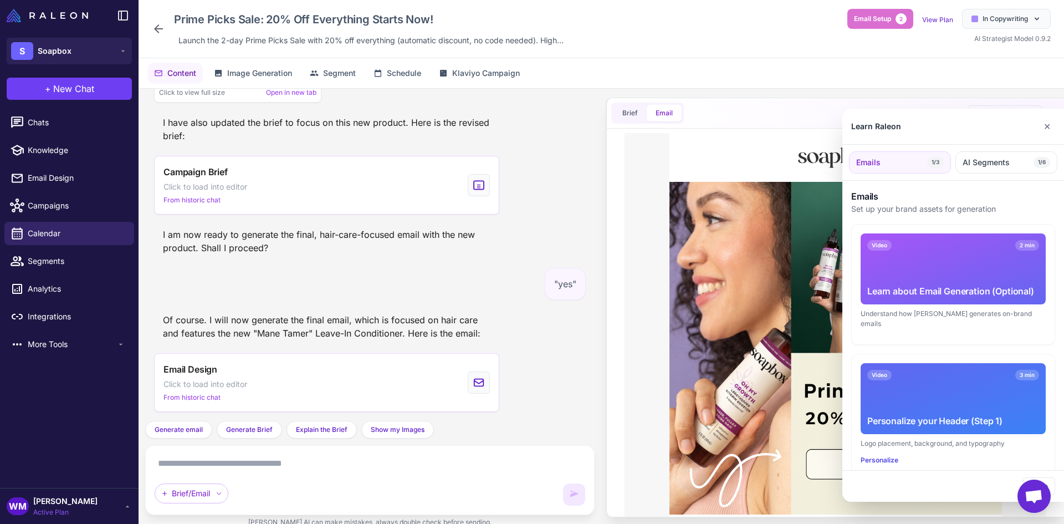
scroll to position [0, 0]
drag, startPoint x: 1044, startPoint y: 125, endPoint x: 1035, endPoint y: 134, distance: 12.1
click at [1044, 125] on button "✕" at bounding box center [1047, 126] width 16 height 22
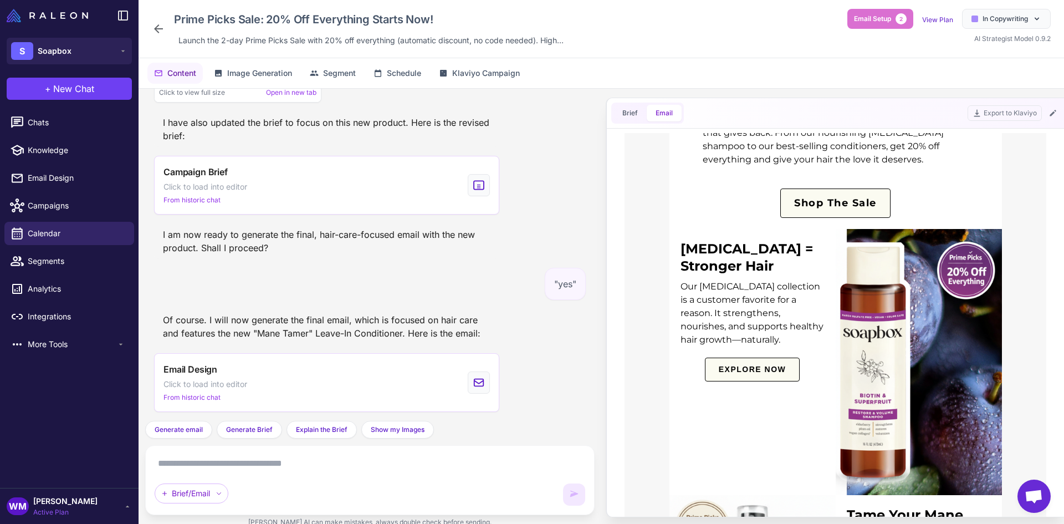
scroll to position [609, 0]
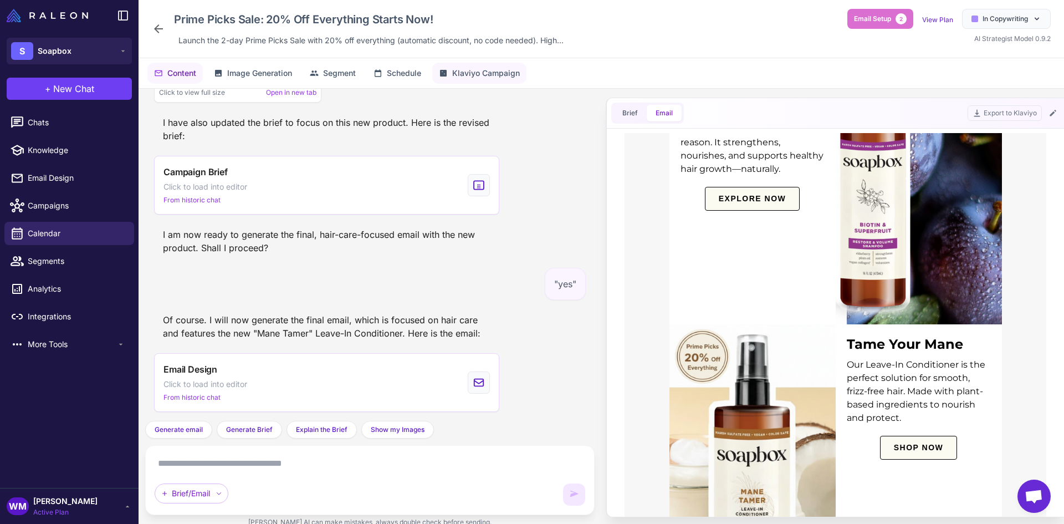
click at [473, 79] on button "Klaviyo Campaign" at bounding box center [479, 73] width 94 height 21
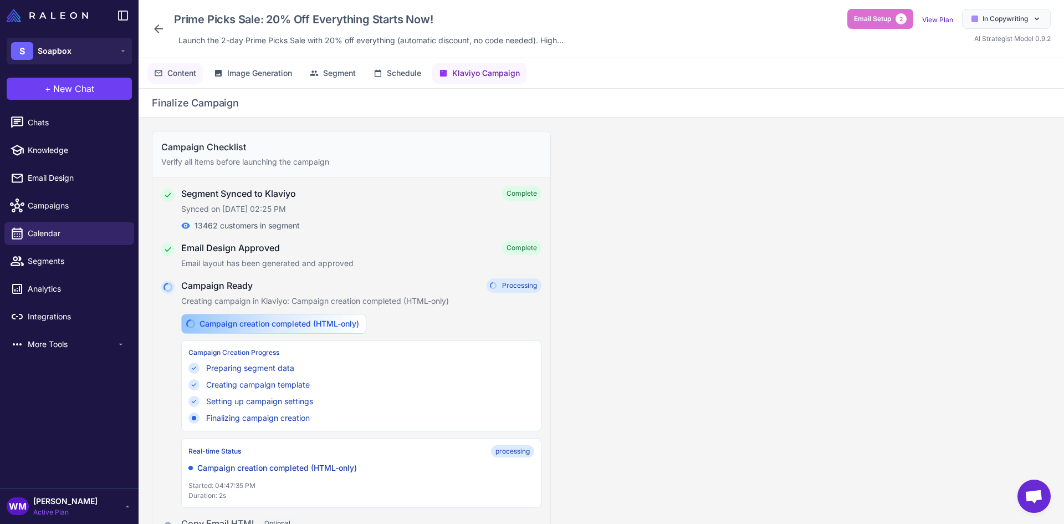
click at [187, 69] on span "Content" at bounding box center [181, 73] width 29 height 12
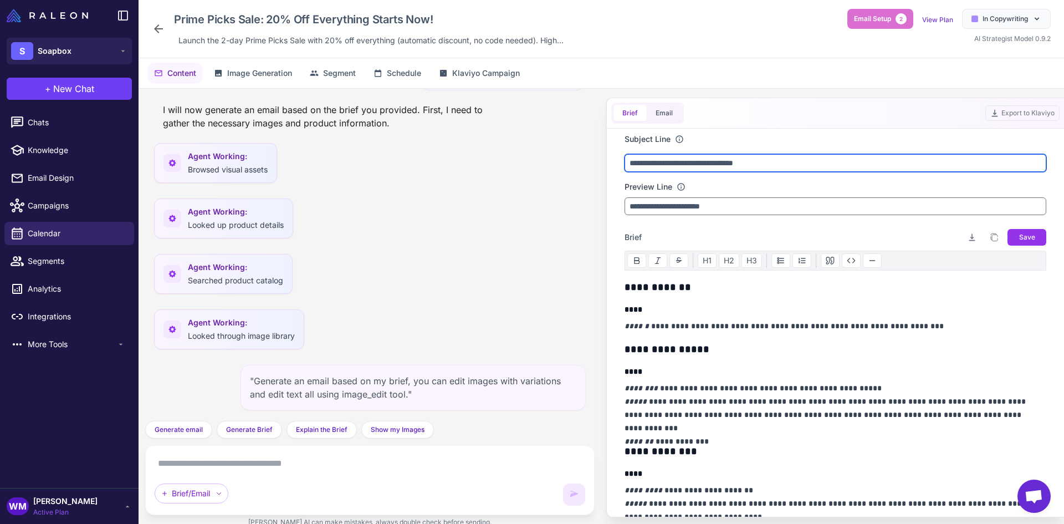
scroll to position [21848, 0]
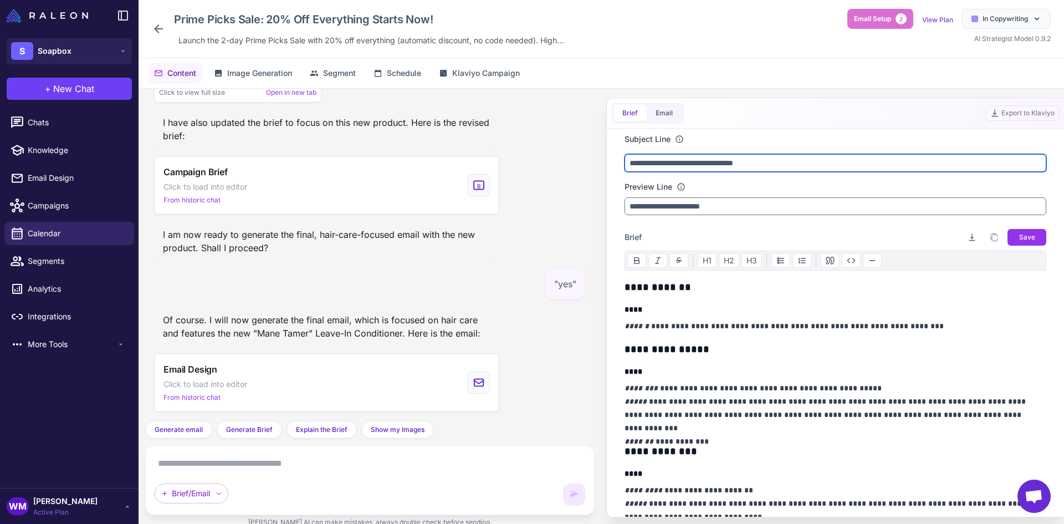
drag, startPoint x: 777, startPoint y: 158, endPoint x: 564, endPoint y: 168, distance: 212.4
click at [576, 164] on div ""Generate an email from this brief." I will now generate an email based on the …" at bounding box center [600, 312] width 925 height 447
